Goal: Transaction & Acquisition: Obtain resource

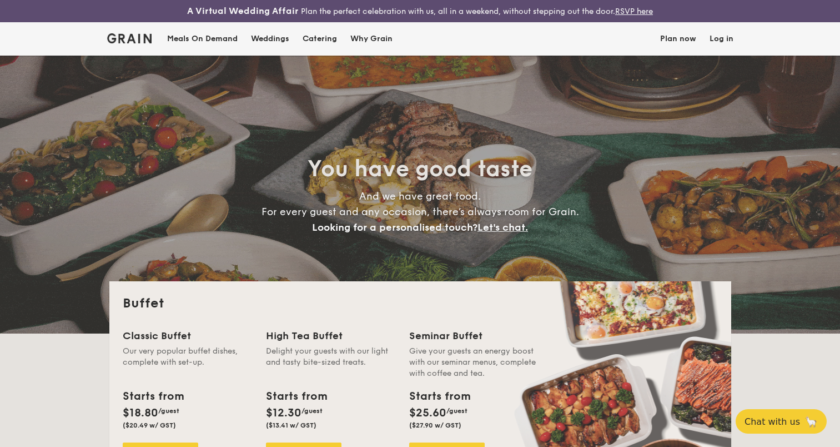
select select
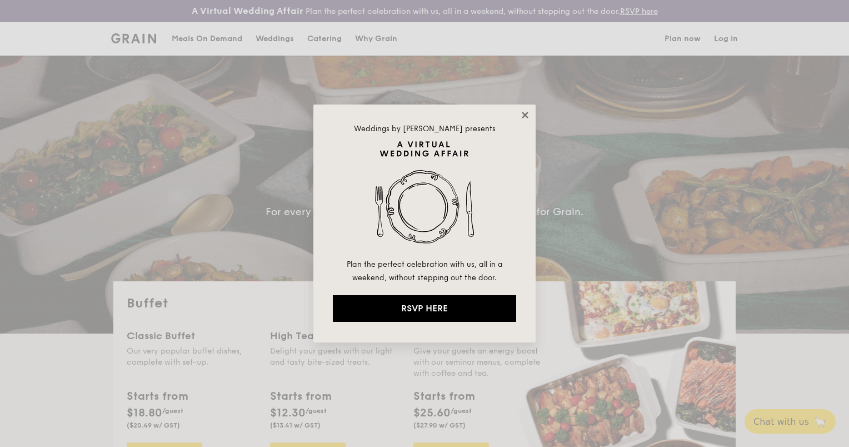
click at [520, 115] on icon at bounding box center [525, 115] width 10 height 10
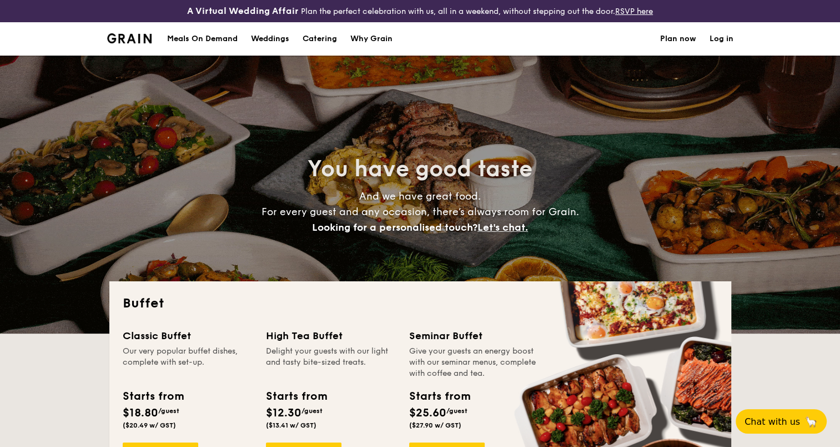
click at [313, 37] on h1 "Catering" at bounding box center [320, 38] width 34 height 33
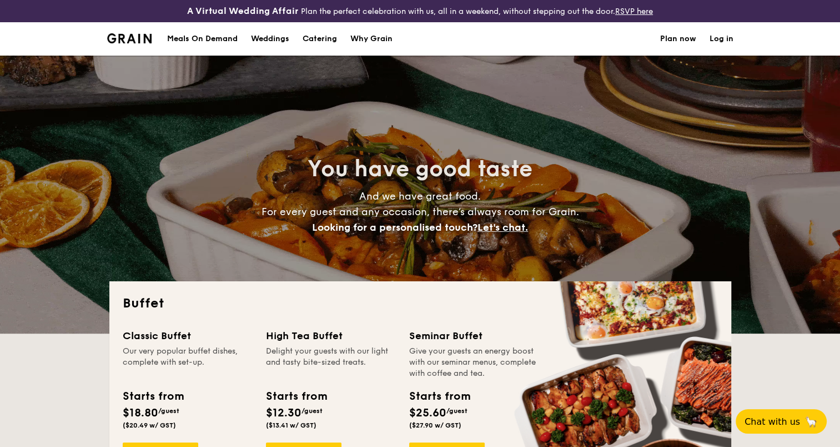
click at [207, 38] on div "Meals On Demand" at bounding box center [202, 38] width 71 height 33
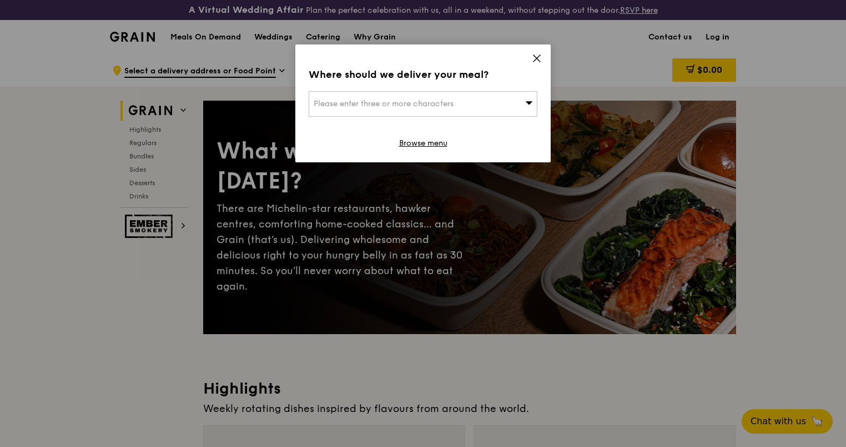
click at [540, 59] on icon at bounding box center [537, 58] width 10 height 10
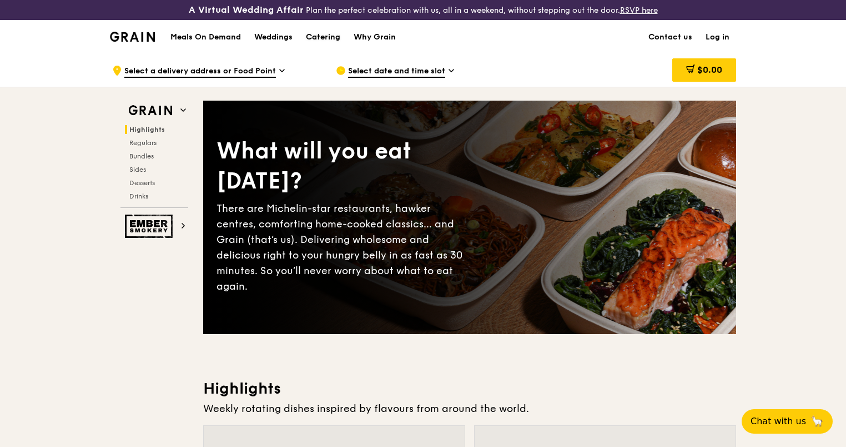
click at [322, 25] on div "Catering" at bounding box center [323, 37] width 34 height 33
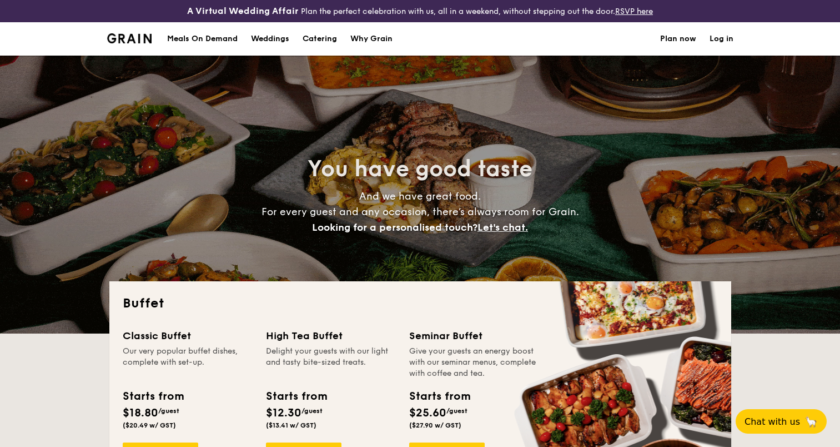
select select
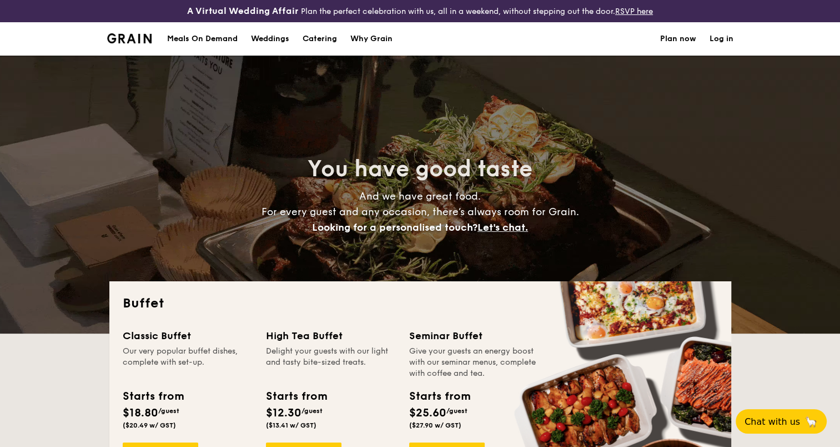
click at [302, 82] on div "You have good taste And we have great food. For every guest and any occasion, t…" at bounding box center [420, 195] width 622 height 278
click at [235, 48] on div "Meals On Demand" at bounding box center [202, 38] width 71 height 33
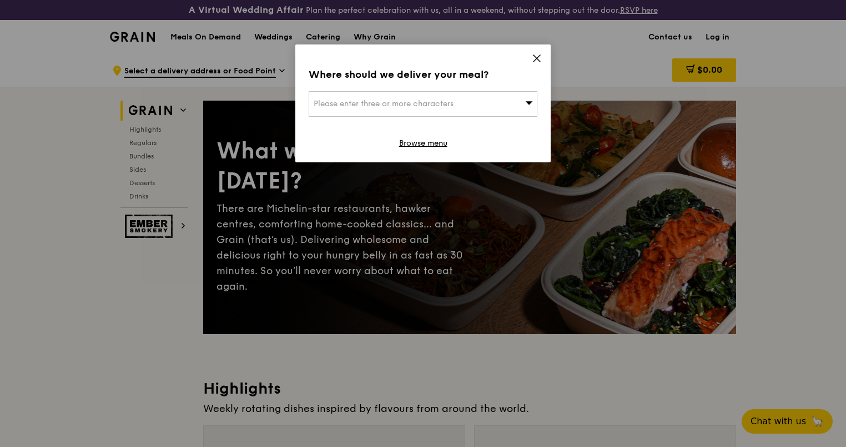
click at [539, 65] on span at bounding box center [537, 60] width 10 height 12
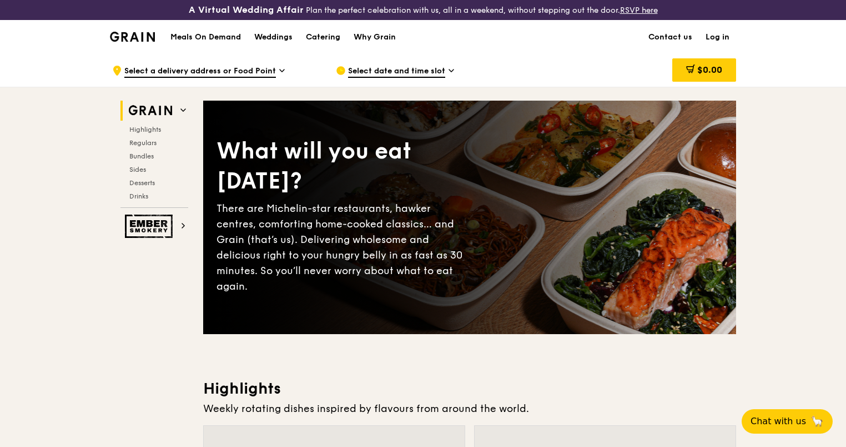
click at [539, 65] on div "Select date and time slot" at bounding box center [439, 70] width 206 height 33
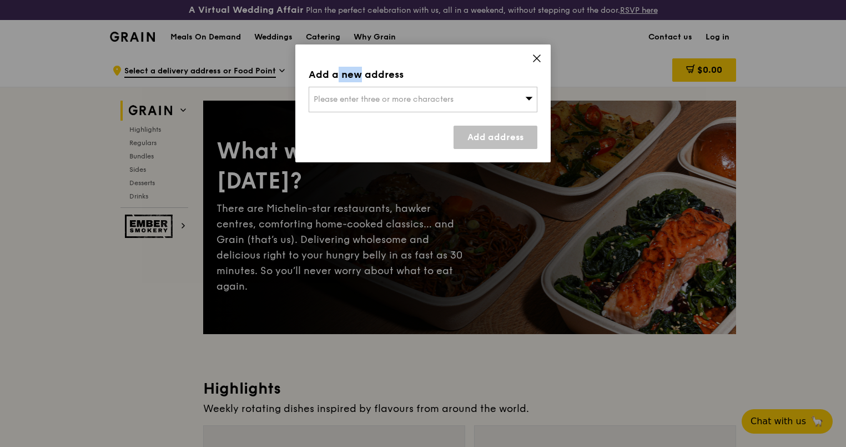
click at [539, 65] on span at bounding box center [537, 60] width 10 height 12
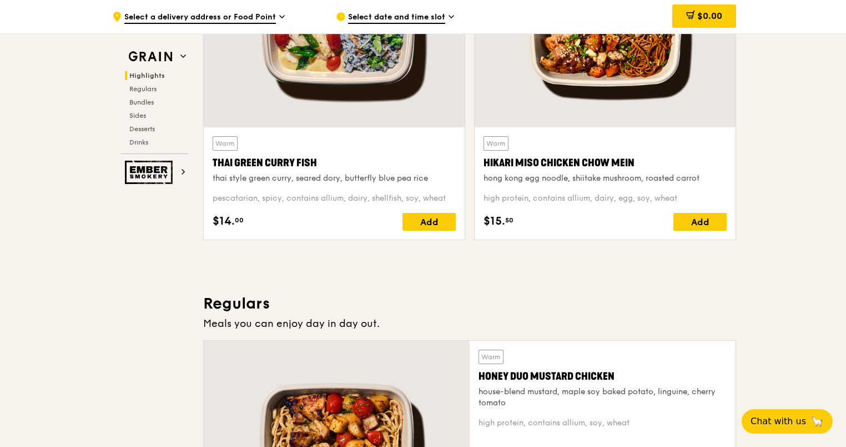
scroll to position [490, 0]
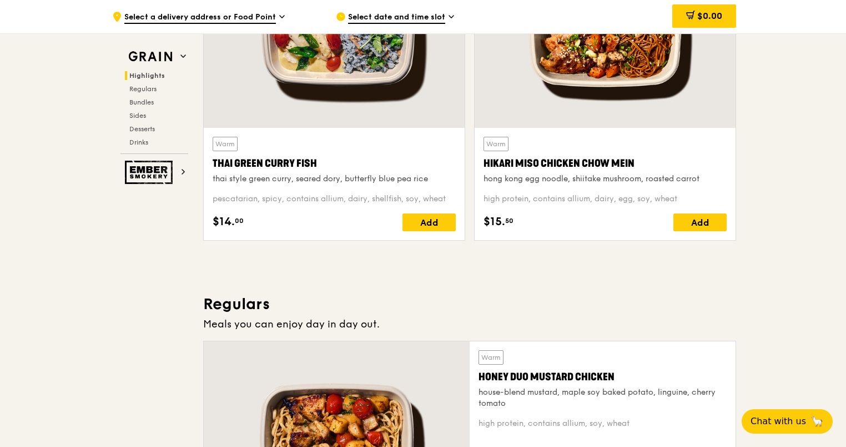
click at [547, 344] on div "Warm Honey Duo Mustard Chicken house-blend mustard, maple soy baked potato, lin…" at bounding box center [603, 439] width 266 height 196
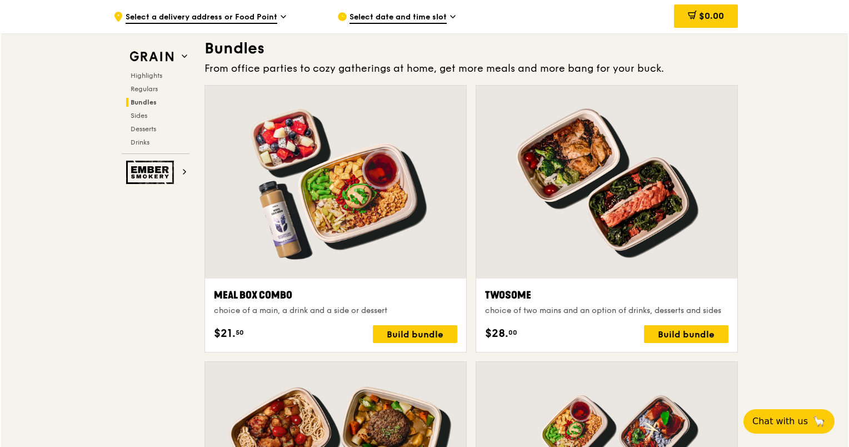
scroll to position [1615, 0]
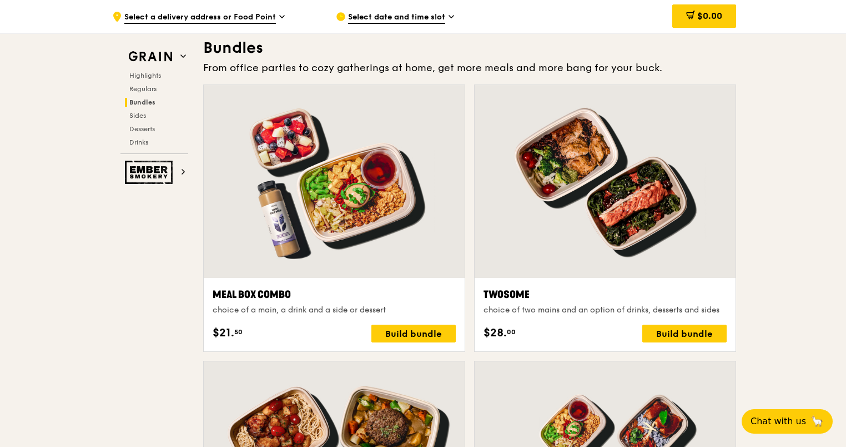
click at [269, 298] on div "Meal Box Combo" at bounding box center [334, 295] width 243 height 16
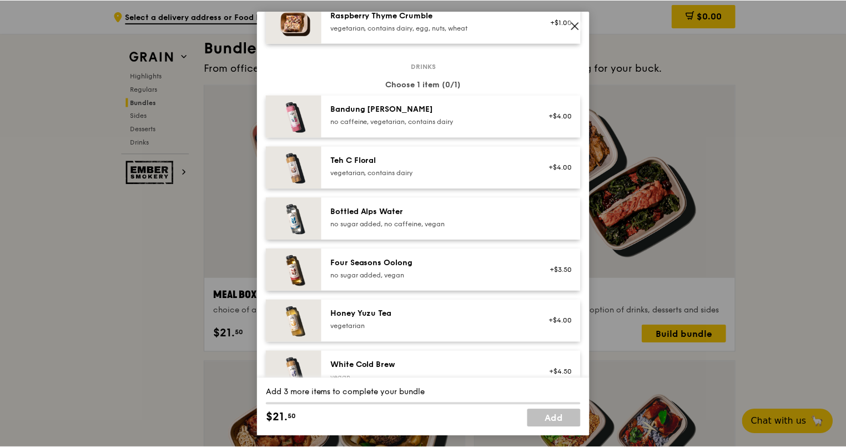
scroll to position [1104, 0]
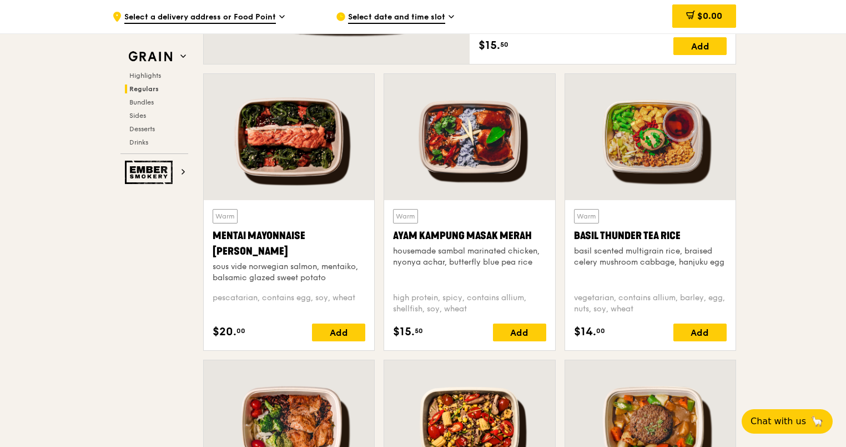
scroll to position [964, 0]
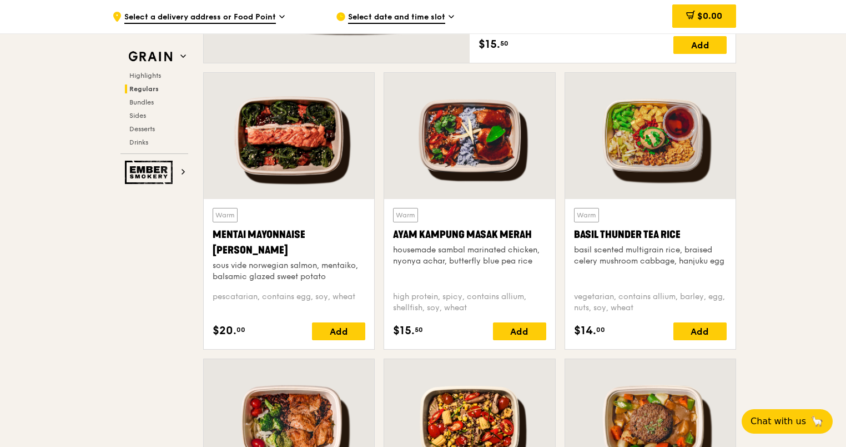
click at [398, 234] on div "Ayam Kampung Masak Merah" at bounding box center [469, 235] width 153 height 16
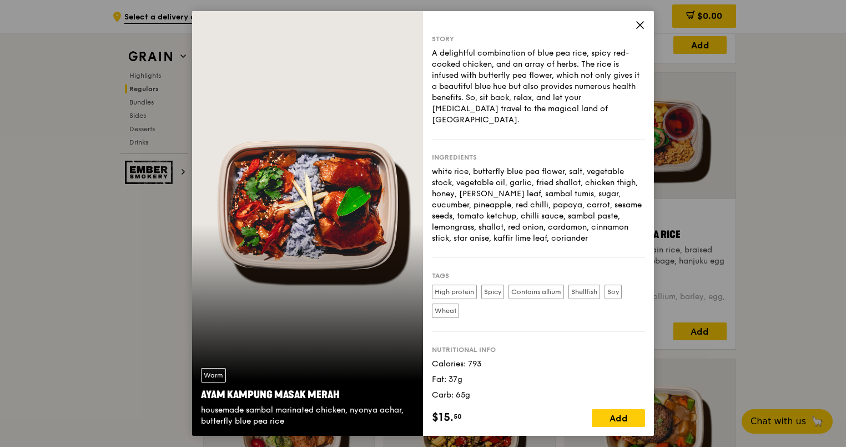
click at [633, 29] on div "Story A delightful combination of blue pea rice, spicy red-cooked chicken, and …" at bounding box center [538, 205] width 231 height 389
click at [641, 25] on icon at bounding box center [640, 25] width 10 height 10
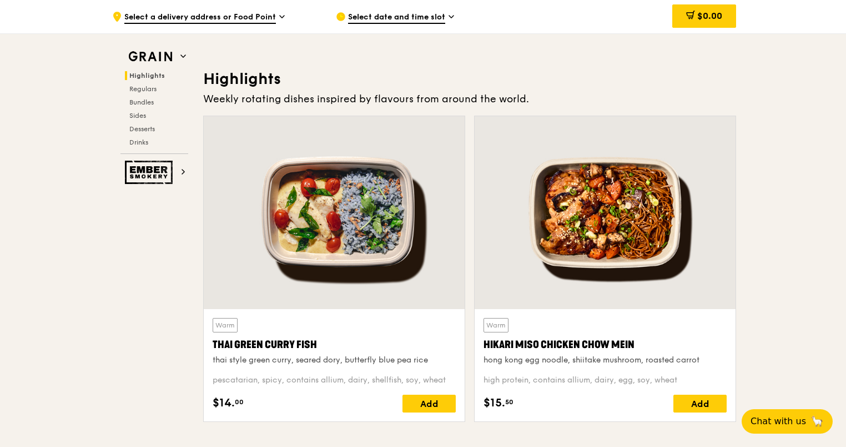
scroll to position [307, 0]
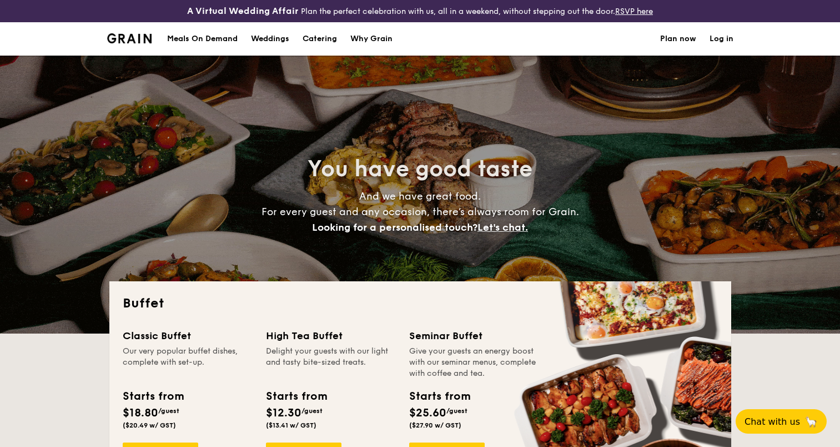
select select
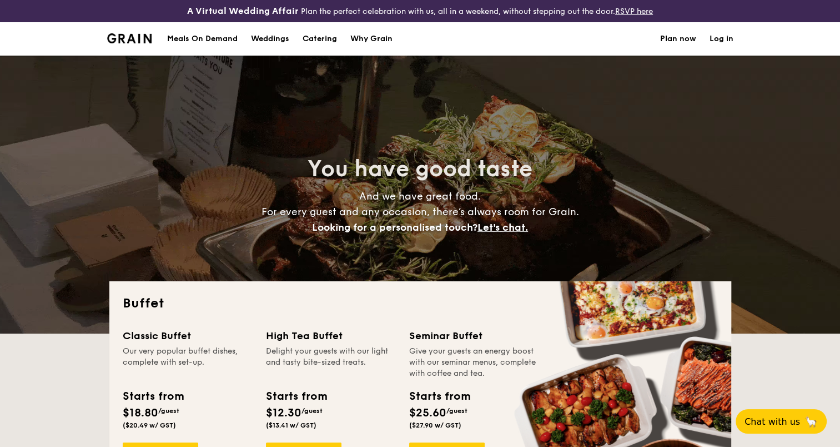
click at [150, 181] on div "You have good taste And we have great food. For every guest and any occasion, t…" at bounding box center [420, 195] width 622 height 278
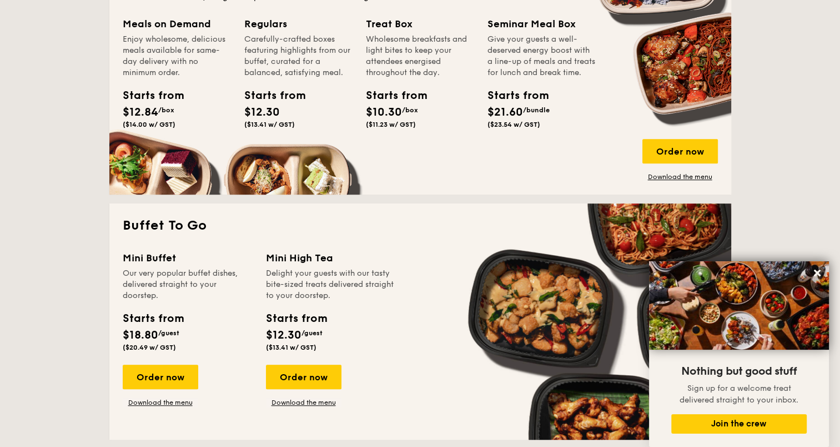
scroll to position [569, 0]
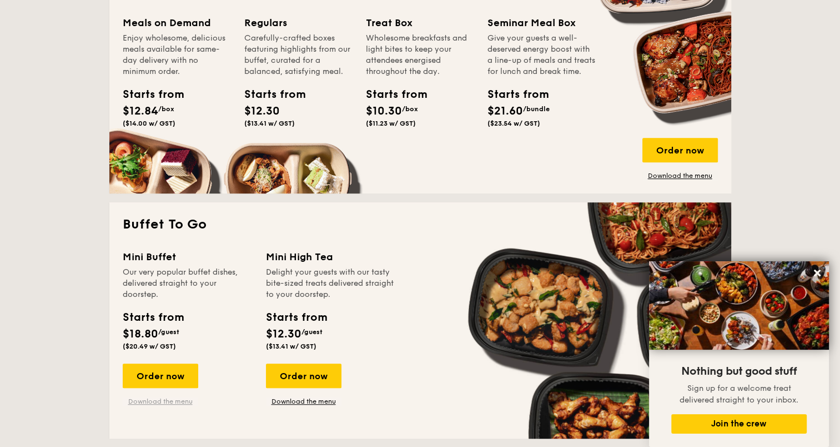
click at [159, 398] on link "Download the menu" at bounding box center [161, 401] width 76 height 9
